Goal: Task Accomplishment & Management: Complete application form

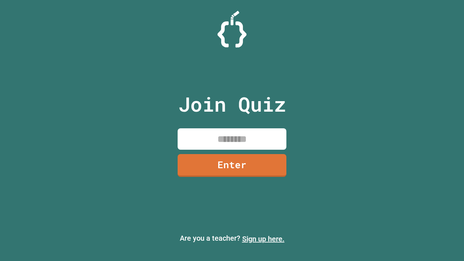
click at [263, 239] on link "Sign up here." at bounding box center [263, 239] width 42 height 9
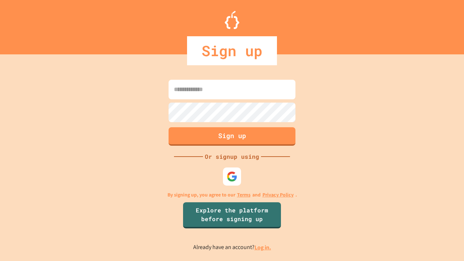
click at [263, 247] on link "Log in." at bounding box center [263, 248] width 17 height 8
